Goal: Find specific page/section: Find specific page/section

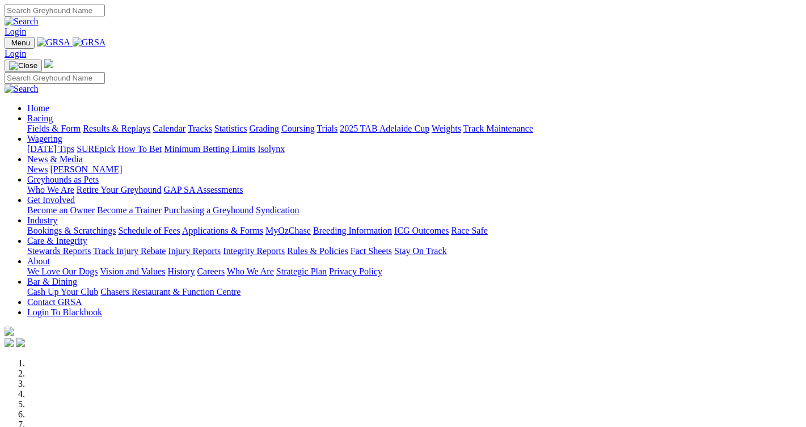
scroll to position [454, 0]
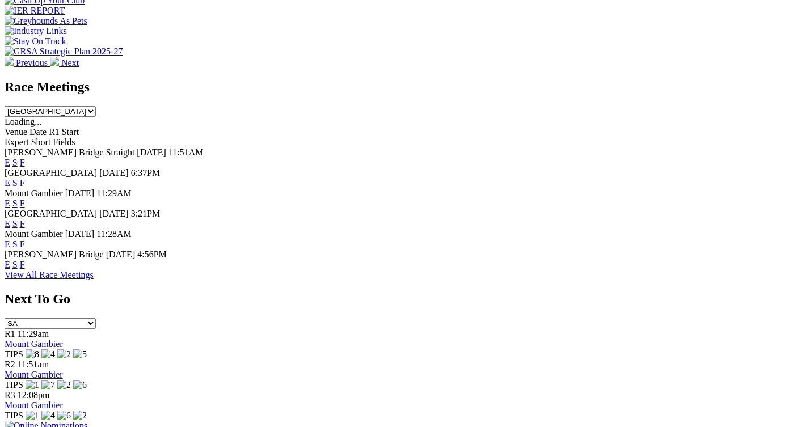
click at [25, 260] on link "F" at bounding box center [22, 265] width 5 height 10
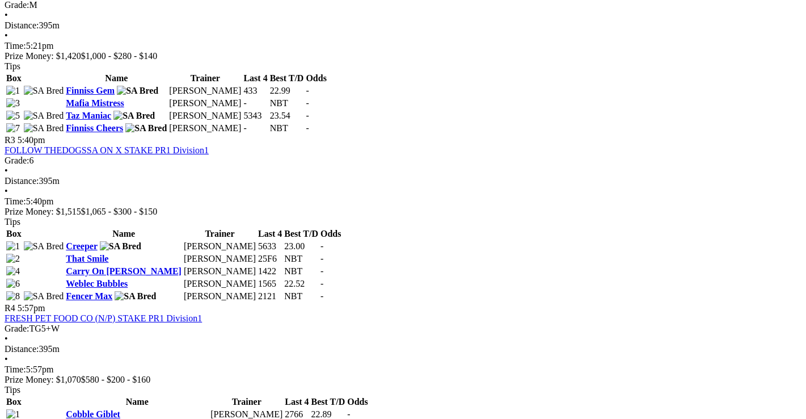
scroll to position [738, 0]
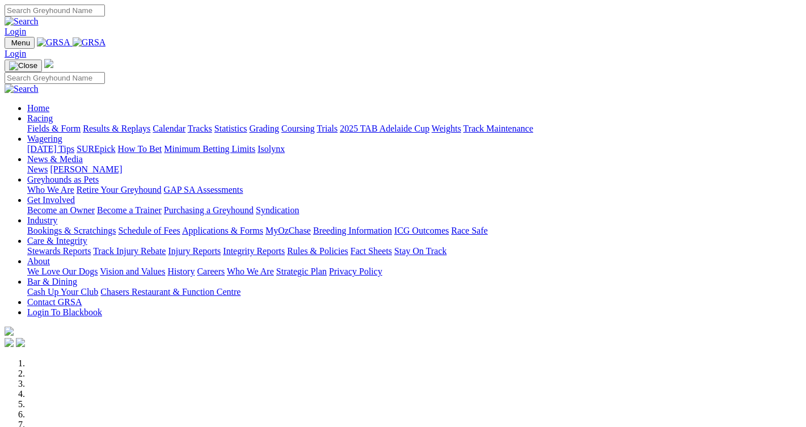
scroll to position [456, 0]
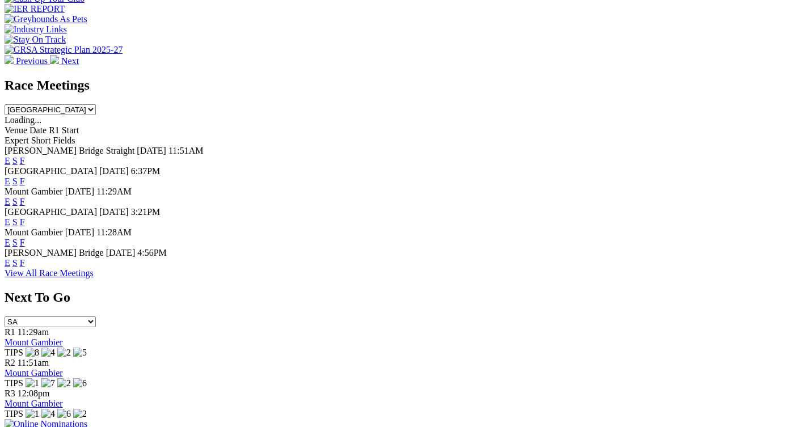
click at [25, 176] on link "F" at bounding box center [22, 181] width 5 height 10
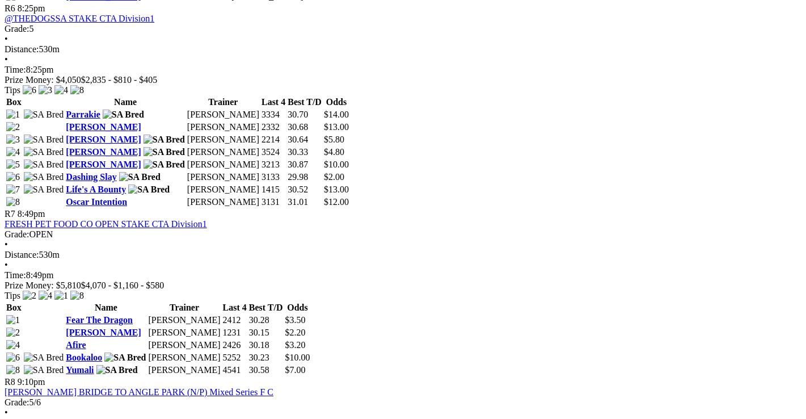
scroll to position [1589, 0]
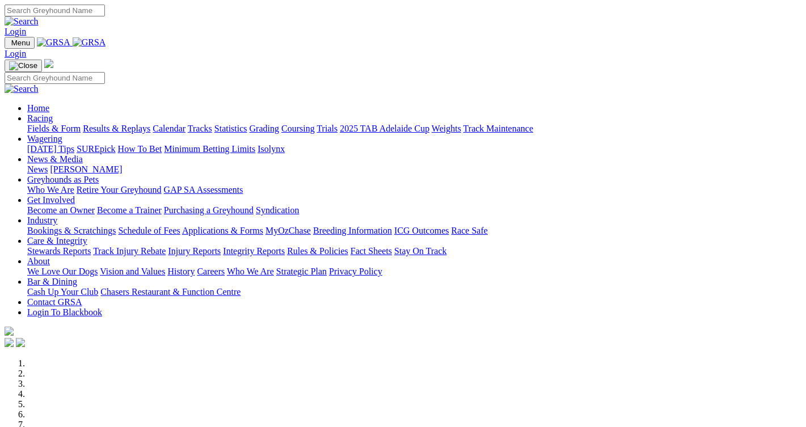
scroll to position [456, 0]
